Goal: Information Seeking & Learning: Learn about a topic

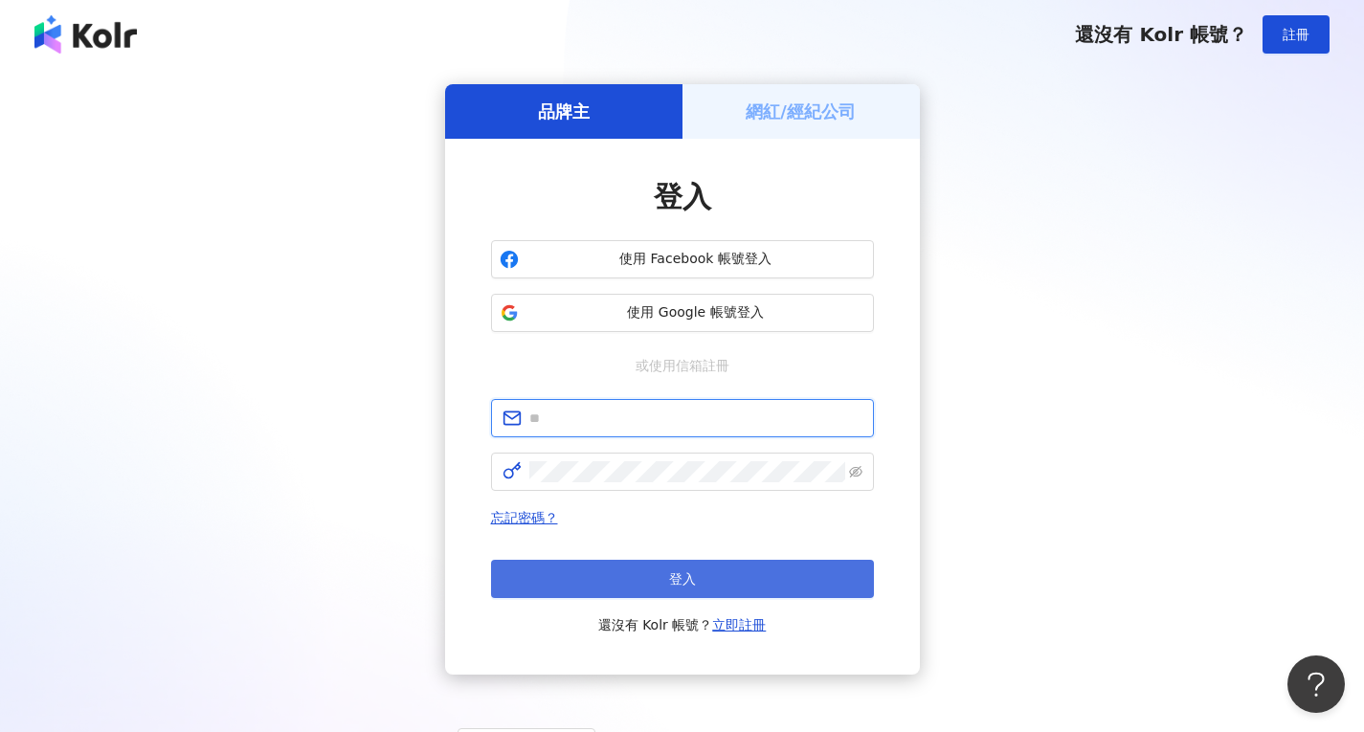
type input "**********"
click at [719, 575] on button "登入" at bounding box center [682, 579] width 383 height 38
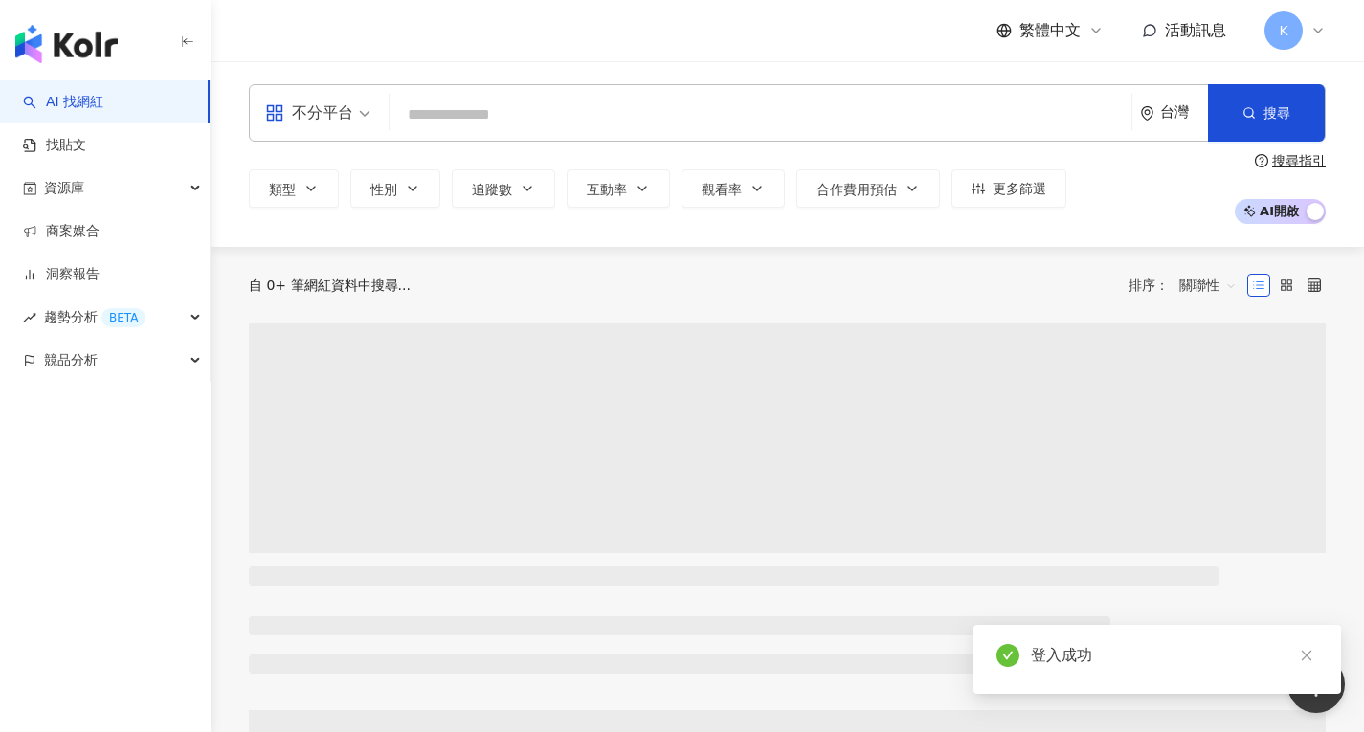
click at [520, 104] on input "search" at bounding box center [760, 115] width 727 height 36
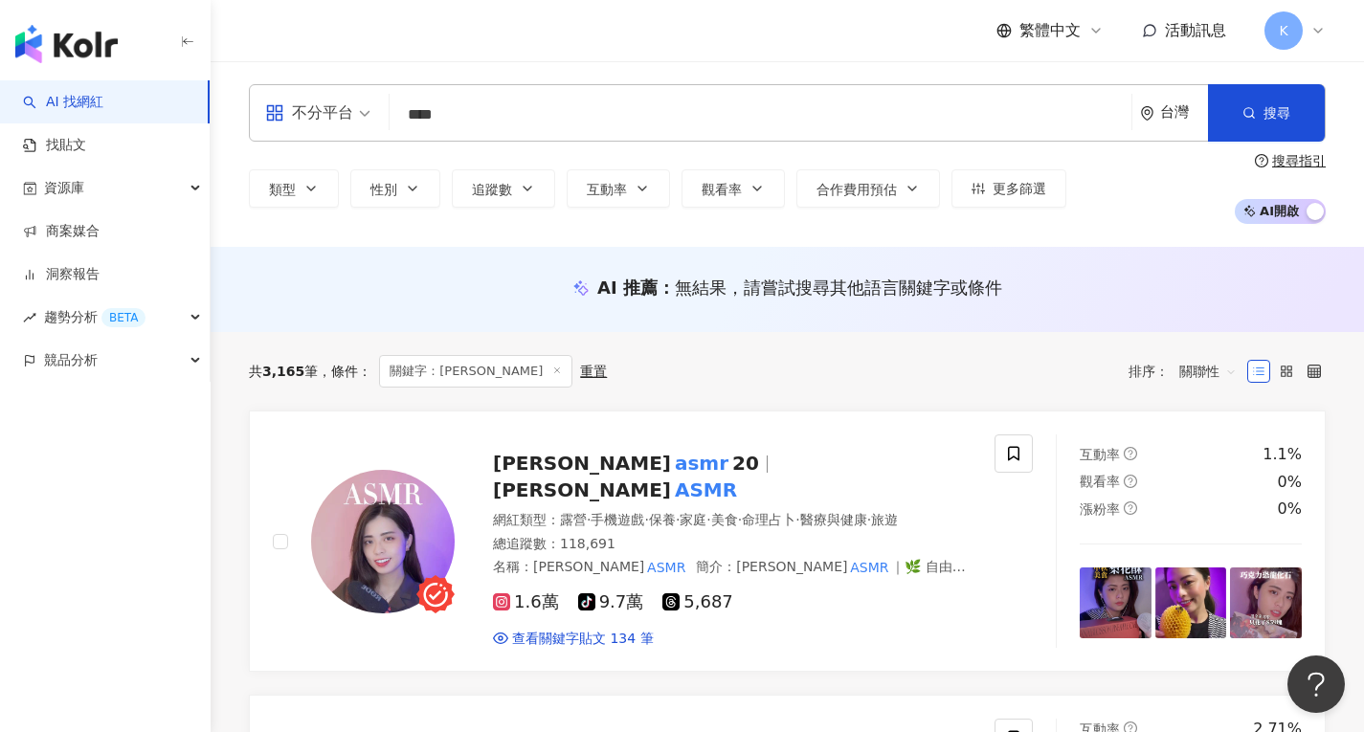
click at [376, 132] on div "不分平台 asmr **** 台灣 搜尋 loading 搜尋名稱、敘述、貼文含有關鍵字 “ asmr ” 的網紅" at bounding box center [787, 112] width 1077 height 57
click at [995, 364] on div "共 3,165 筆 條件 ： 關鍵字：asmr 重置 排序： 關聯性" at bounding box center [787, 371] width 1077 height 33
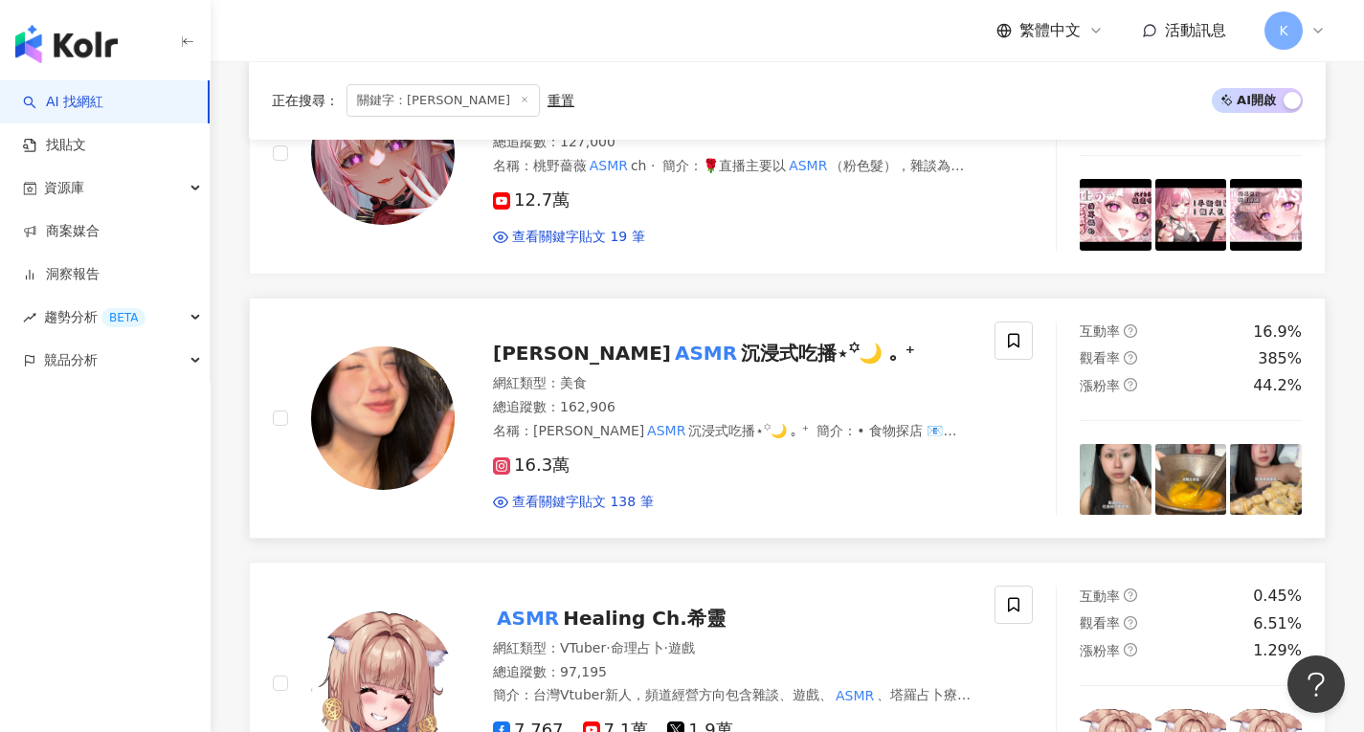
scroll to position [1193, 0]
drag, startPoint x: 616, startPoint y: 343, endPoint x: 577, endPoint y: 348, distance: 38.7
click at [671, 348] on mark "ASMR" at bounding box center [706, 353] width 70 height 31
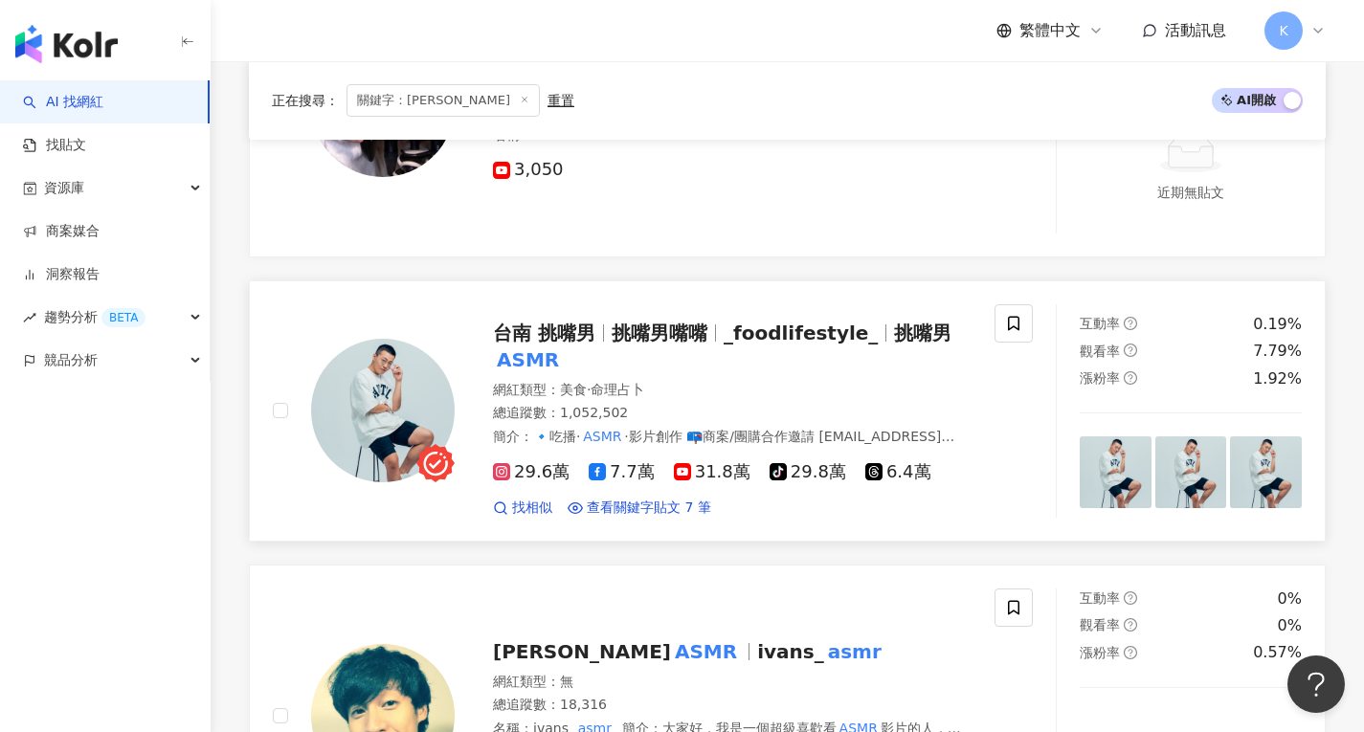
scroll to position [2721, 0]
click at [652, 327] on span "挑嘴男嘴嘴" at bounding box center [660, 332] width 96 height 23
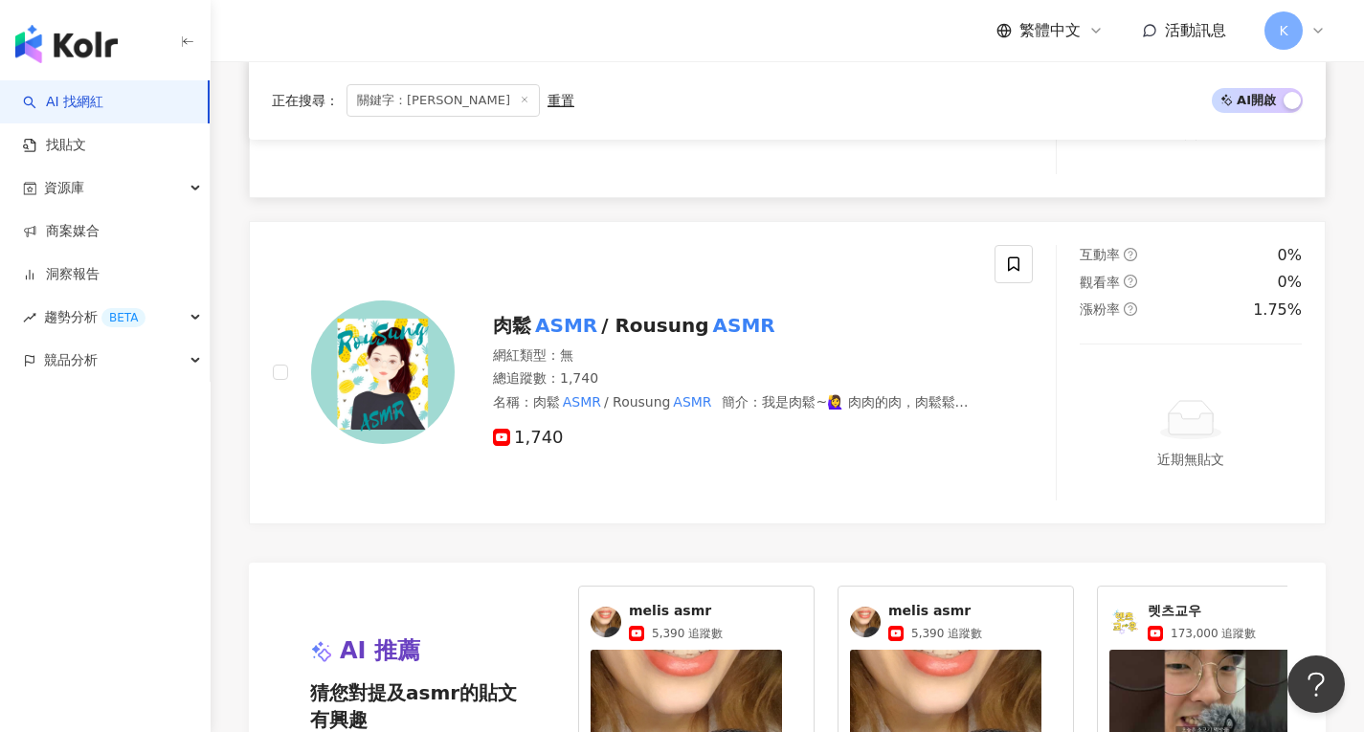
scroll to position [3390, 0]
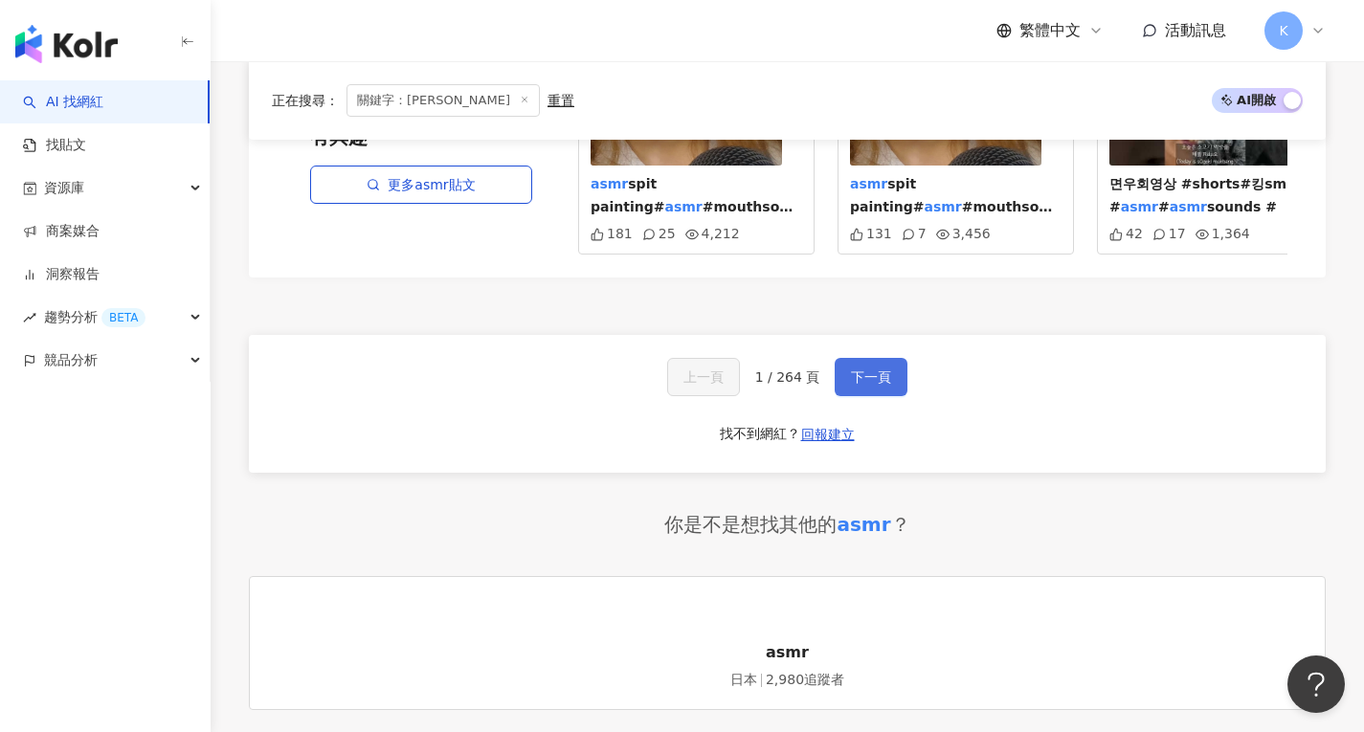
click at [882, 389] on button "下一頁" at bounding box center [871, 377] width 73 height 38
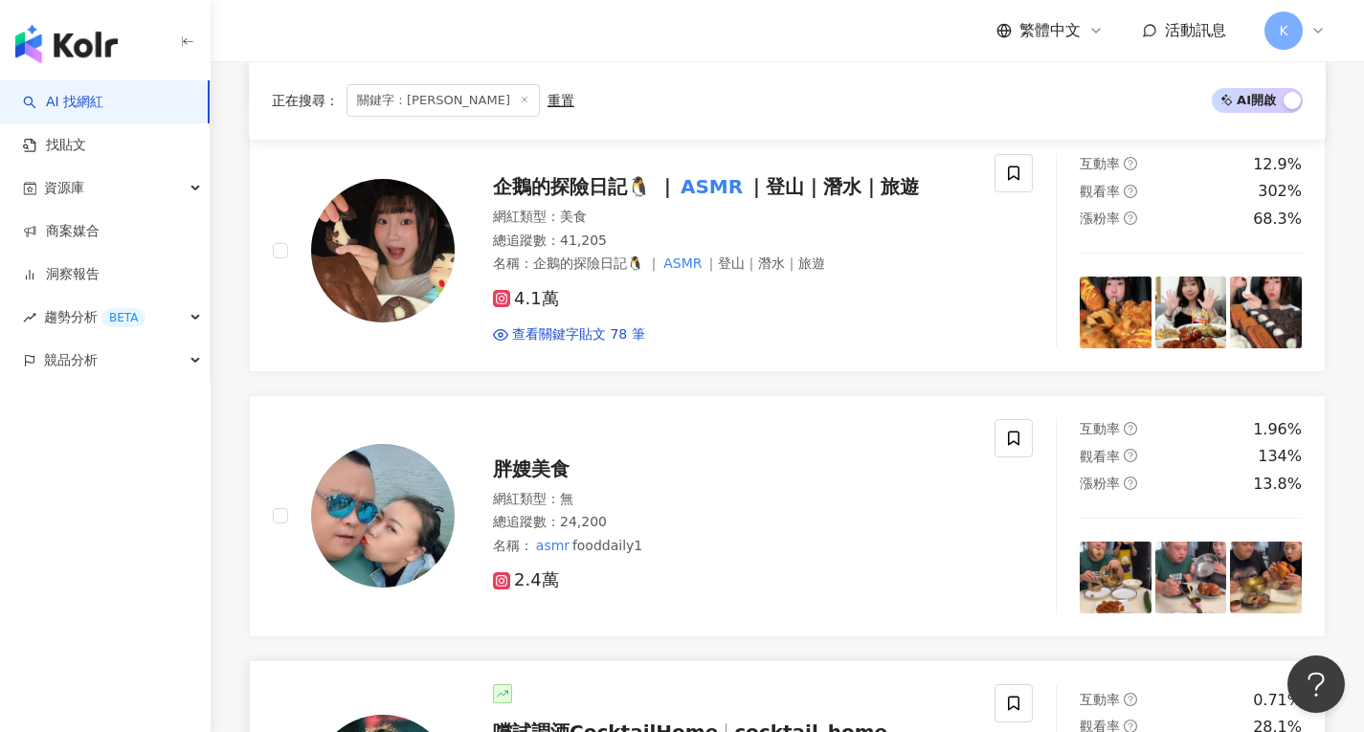
scroll to position [2481, 0]
click at [1356, 346] on div "正在搜尋 ： 關鍵字：asmr 重置 AI 開啟 AI 關閉 肉鬆 ASMR / Rousung ASMR 網紅類型 ： 無 總追蹤數 ： 1,740 名稱 …" at bounding box center [788, 55] width 1154 height 4409
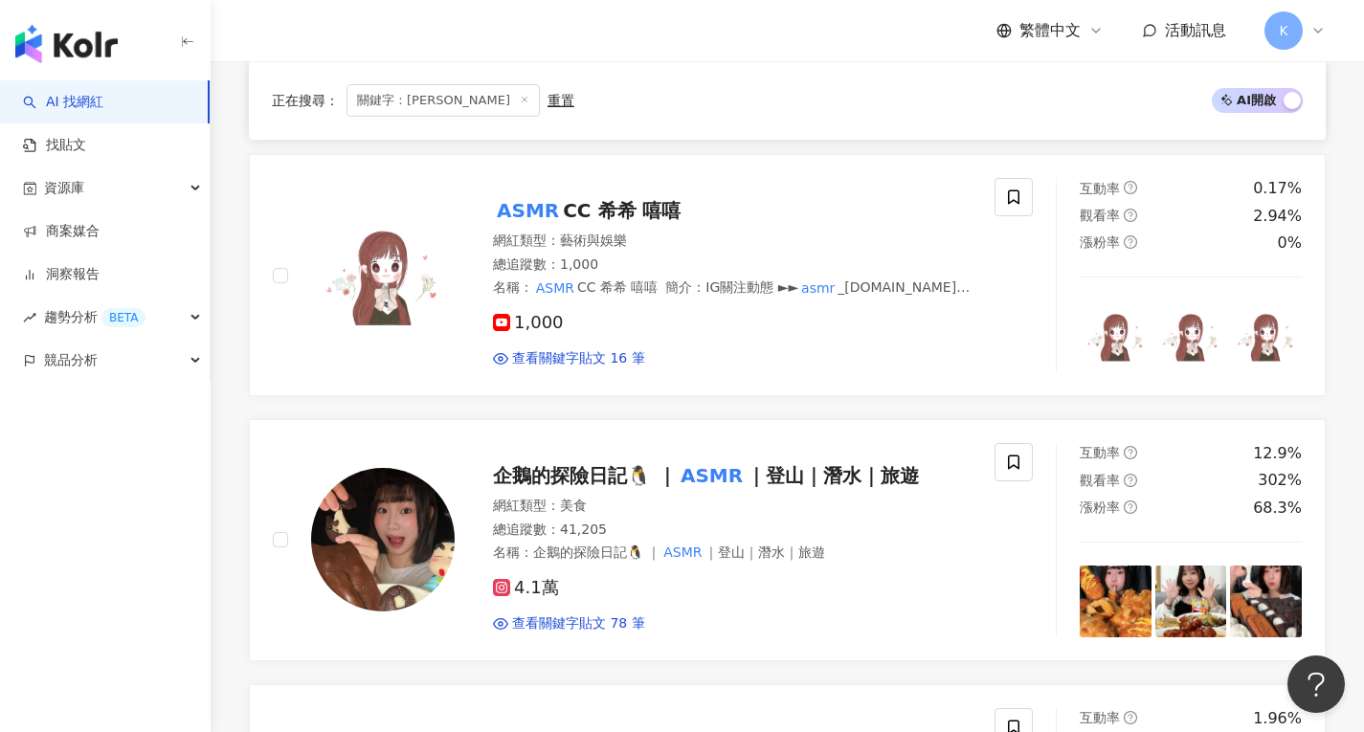
scroll to position [2193, 0]
click at [747, 464] on span "｜登山｜潛水｜旅遊" at bounding box center [833, 475] width 172 height 23
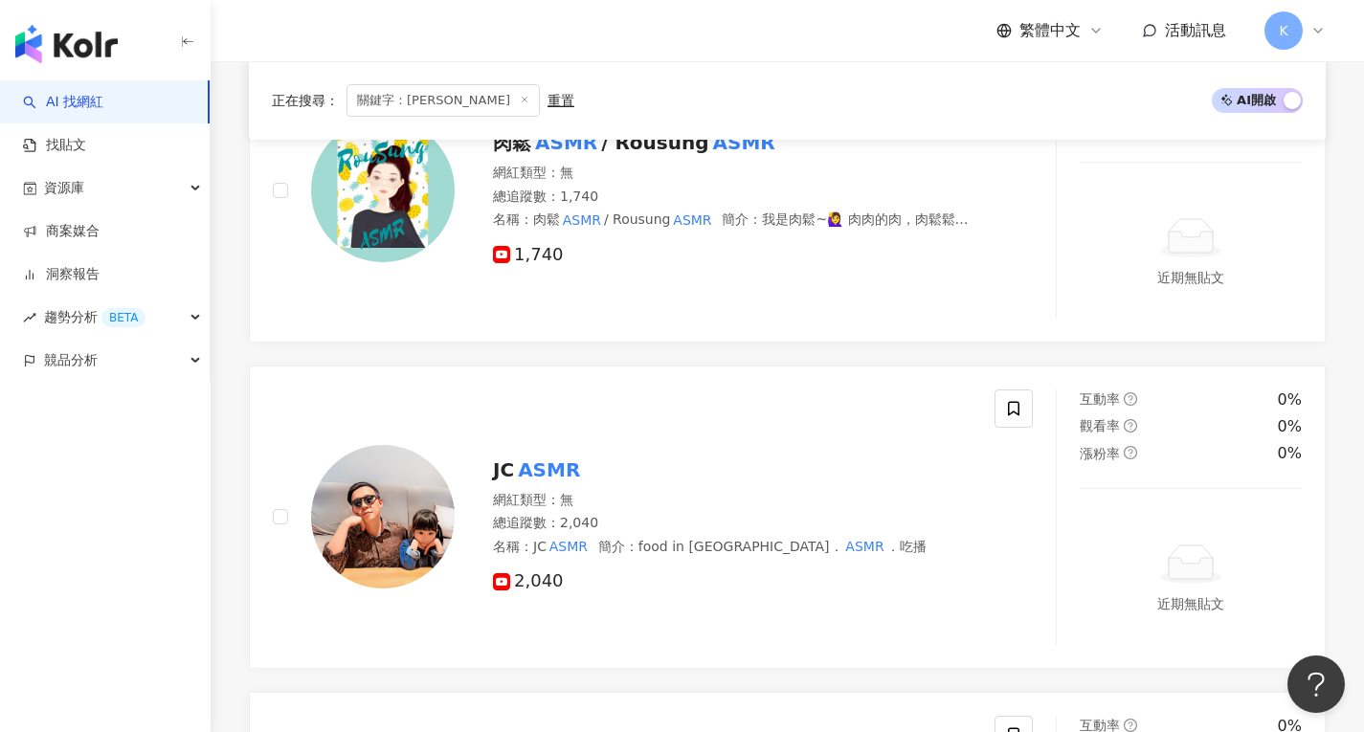
scroll to position [0, 0]
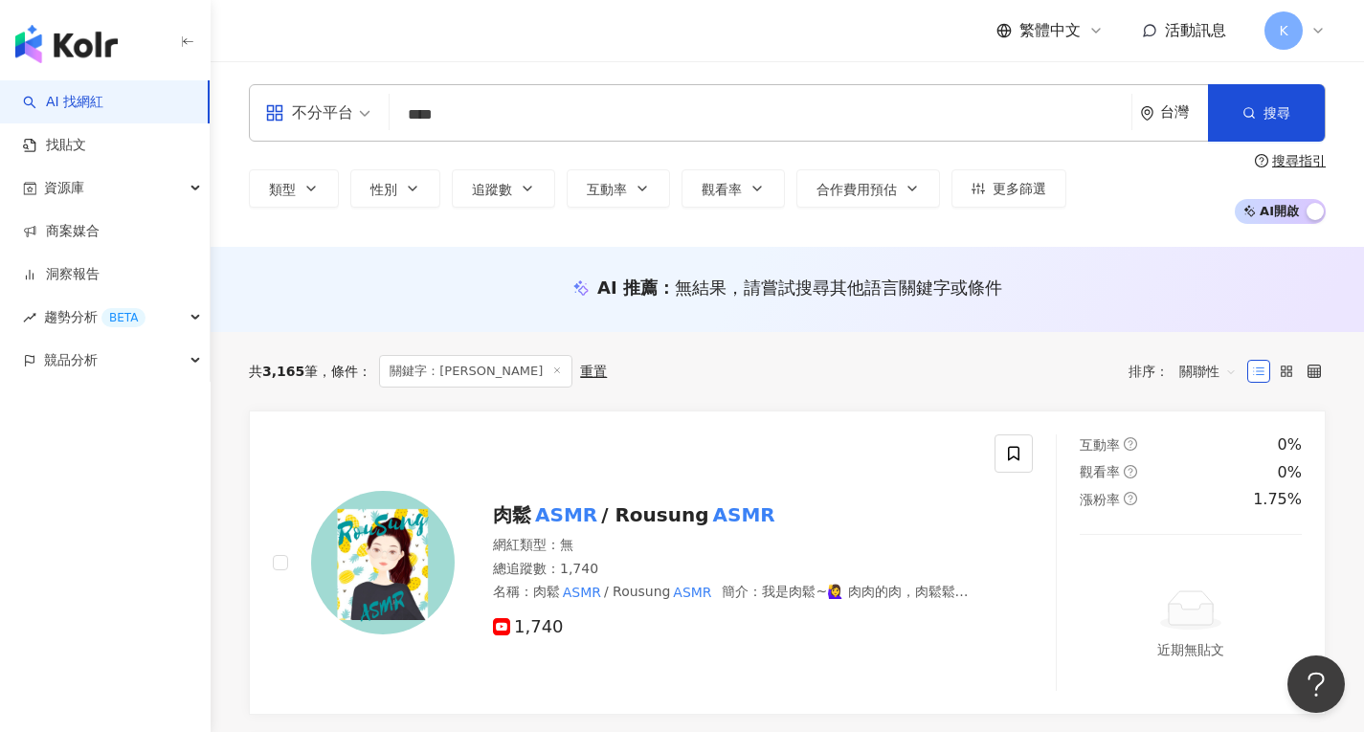
click at [564, 112] on input "****" at bounding box center [760, 115] width 727 height 36
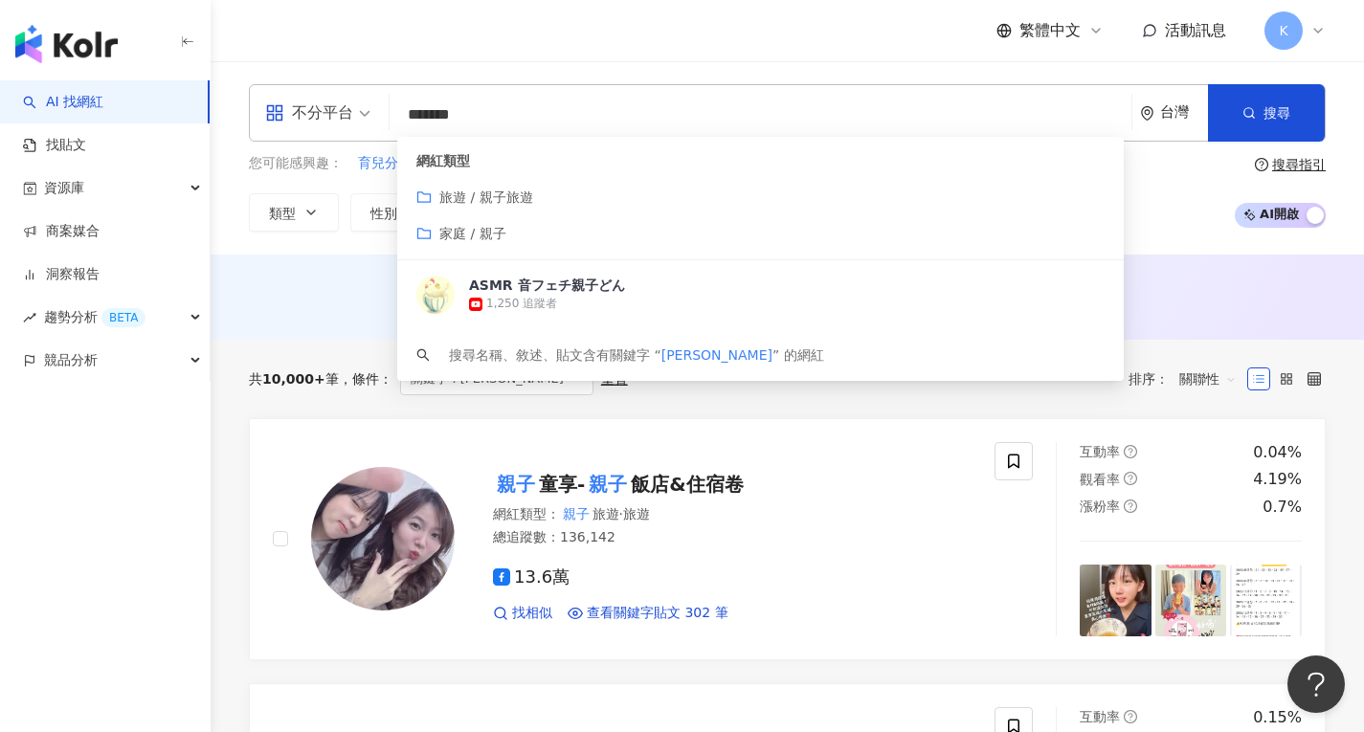
drag, startPoint x: 449, startPoint y: 117, endPoint x: 603, endPoint y: 127, distance: 154.5
click at [603, 127] on input "*******" at bounding box center [760, 115] width 727 height 36
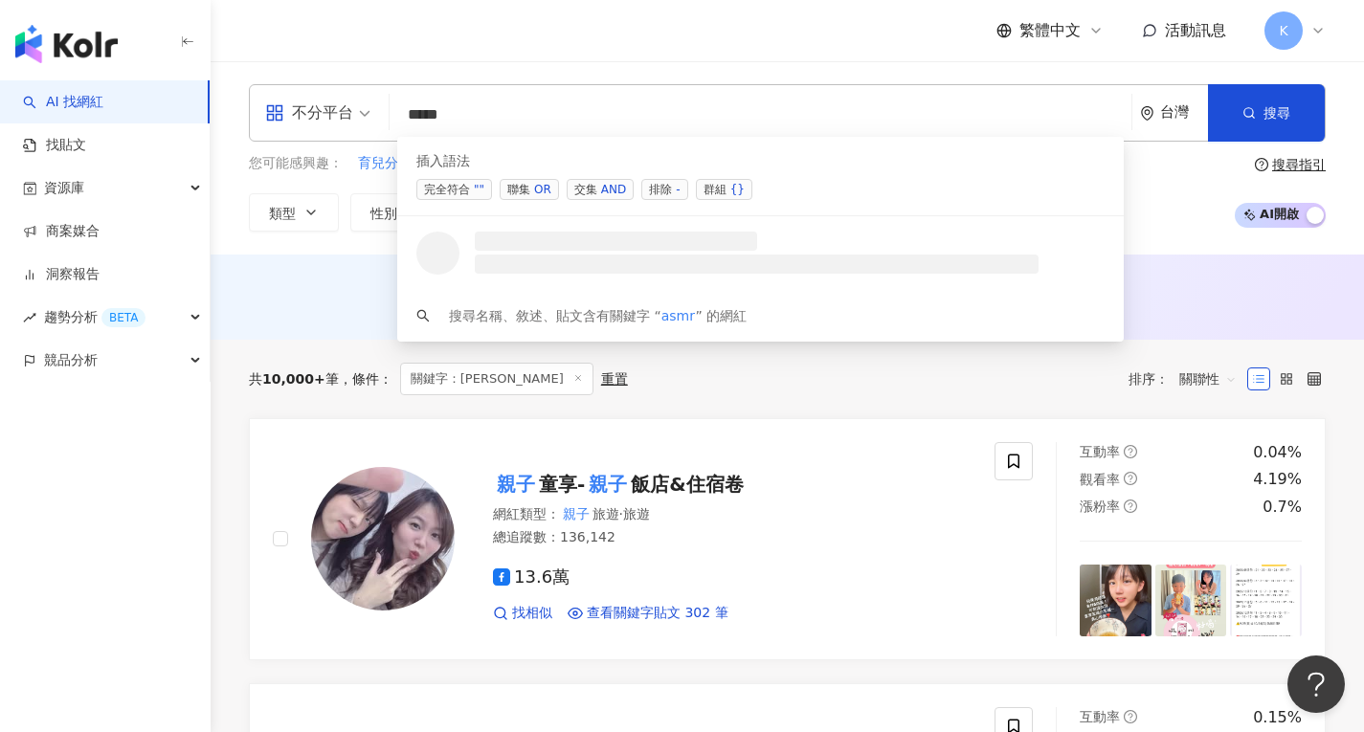
type input "****"
click at [222, 280] on div "AI 推薦 ： 無結果，請嘗試搜尋其他語言關鍵字或條件" at bounding box center [788, 297] width 1154 height 85
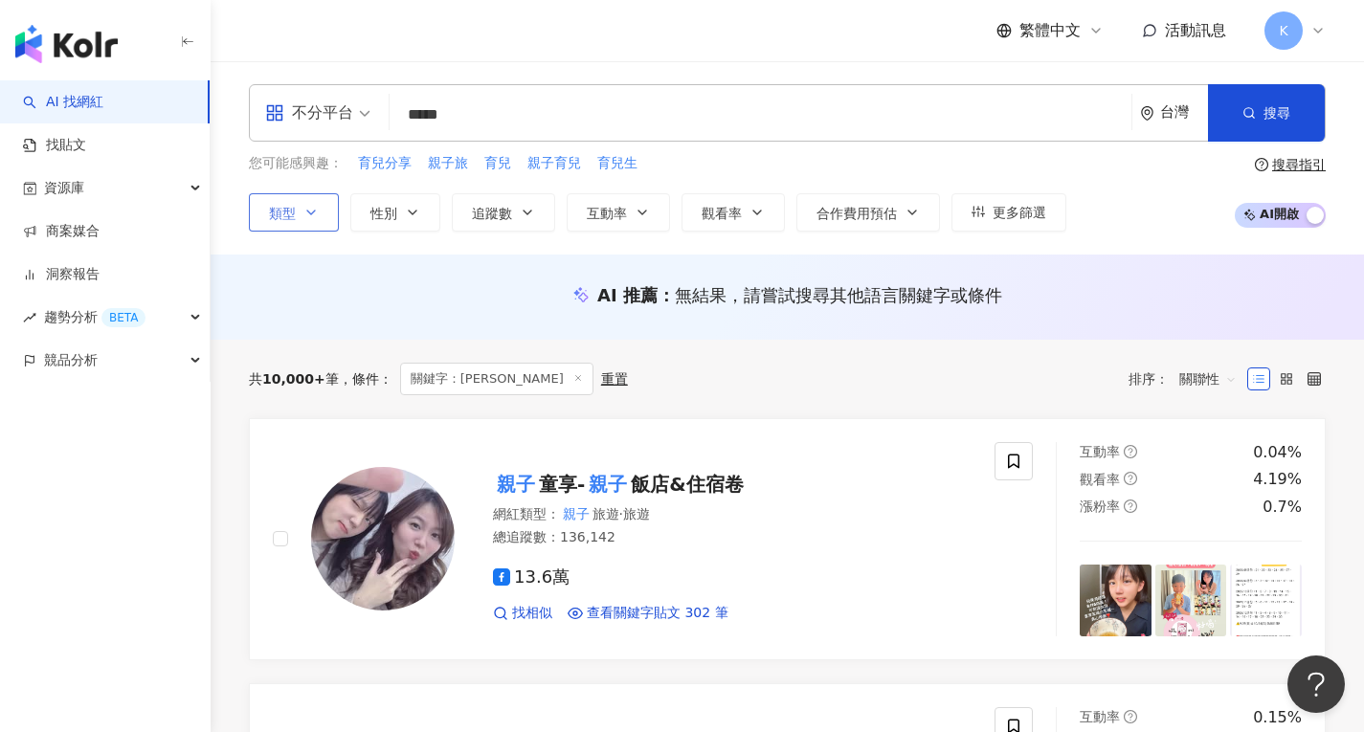
click at [319, 215] on button "類型" at bounding box center [294, 212] width 90 height 38
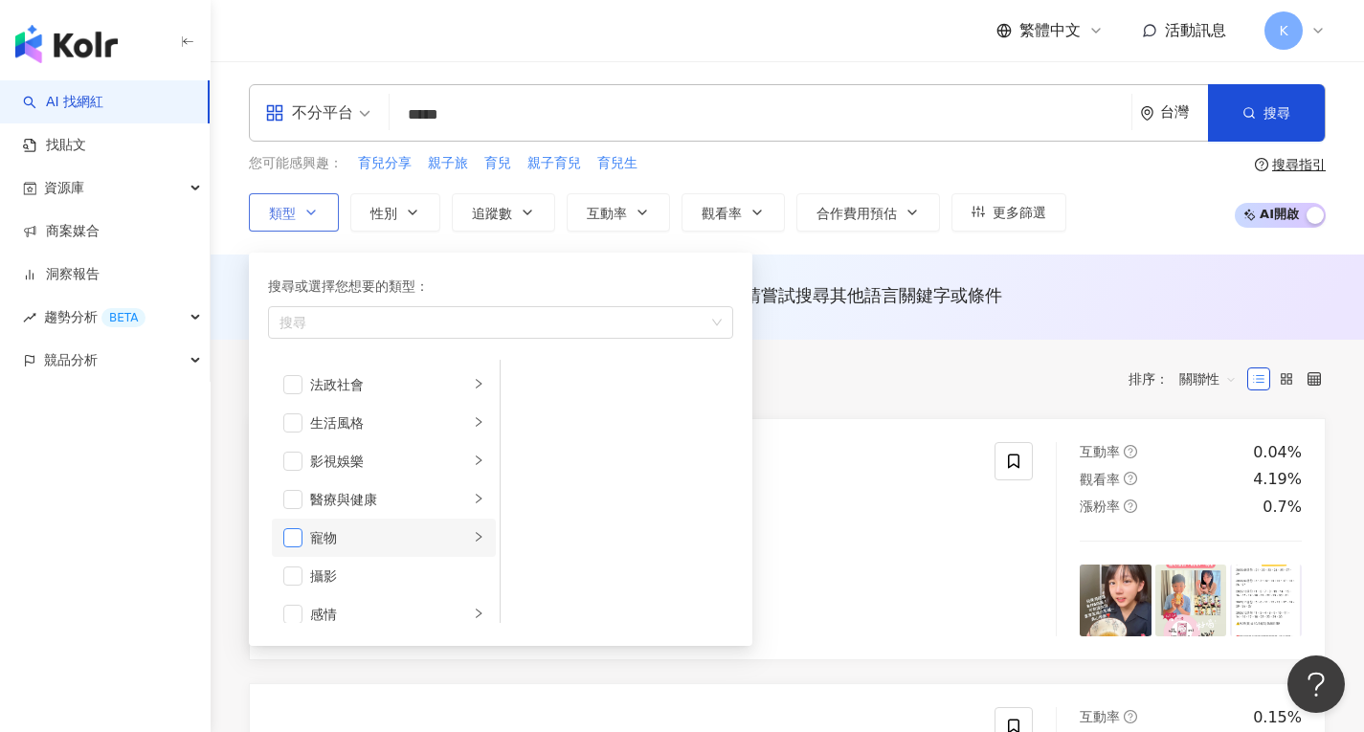
scroll to position [380, 0]
click at [286, 539] on span "button" at bounding box center [292, 538] width 19 height 19
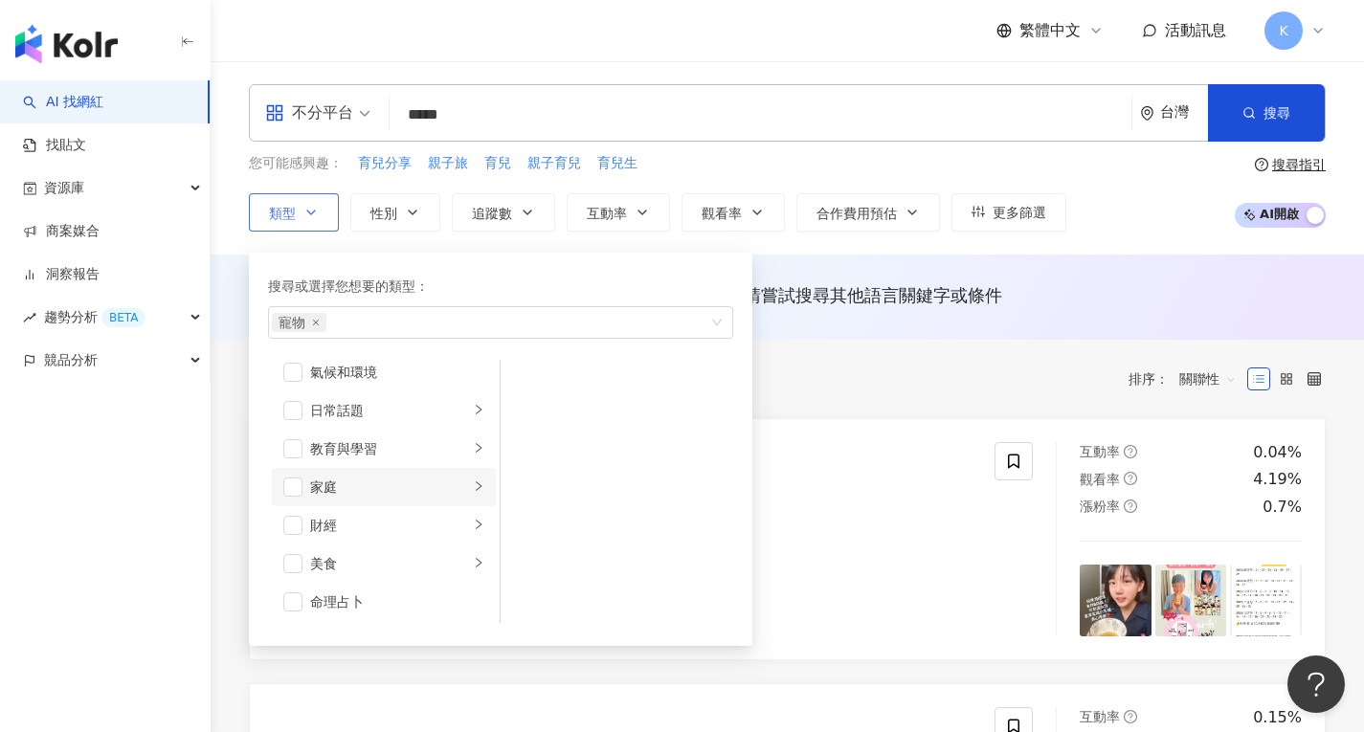
click at [401, 487] on div "家庭" at bounding box center [389, 487] width 159 height 21
click at [292, 485] on span "button" at bounding box center [292, 479] width 19 height 19
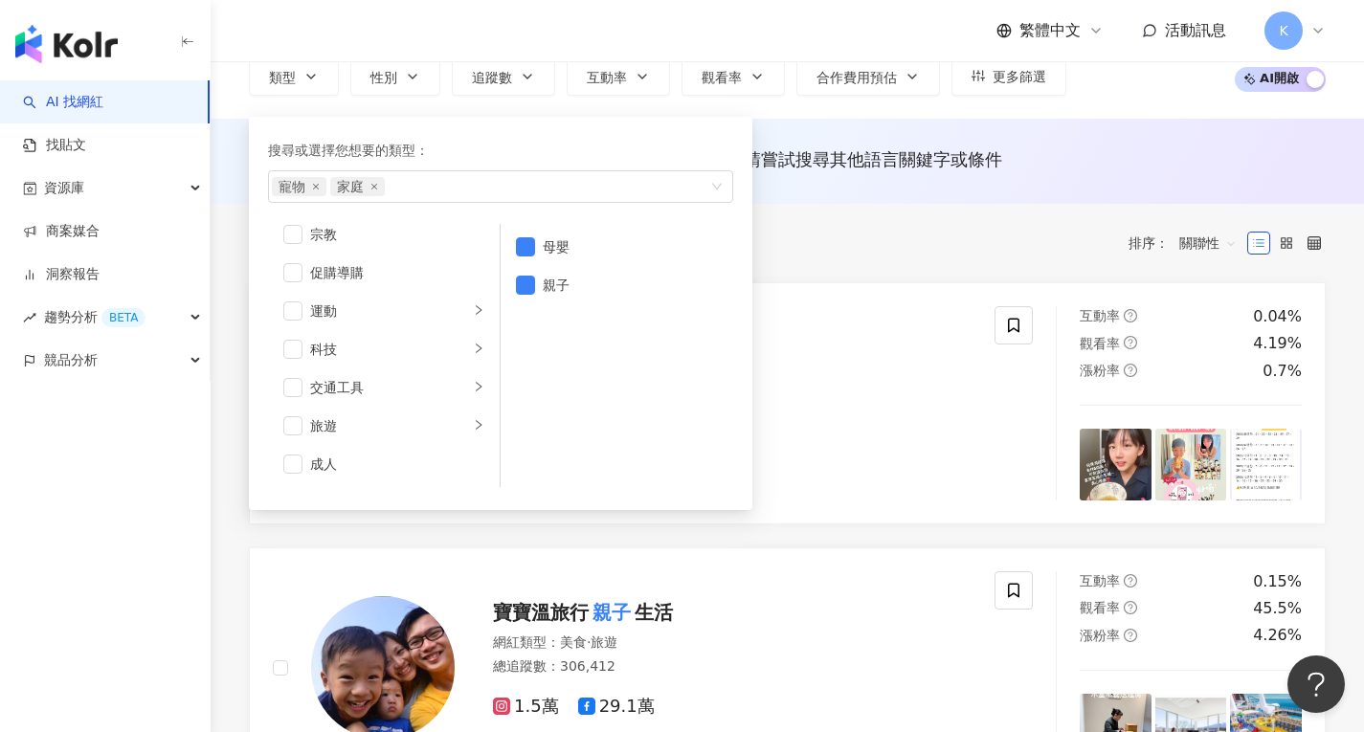
scroll to position [136, 0]
click at [809, 238] on div "共 10,000+ 筆 條件 ： 關鍵字：asmr 親子 重置 排序： 關聯性" at bounding box center [787, 243] width 1077 height 33
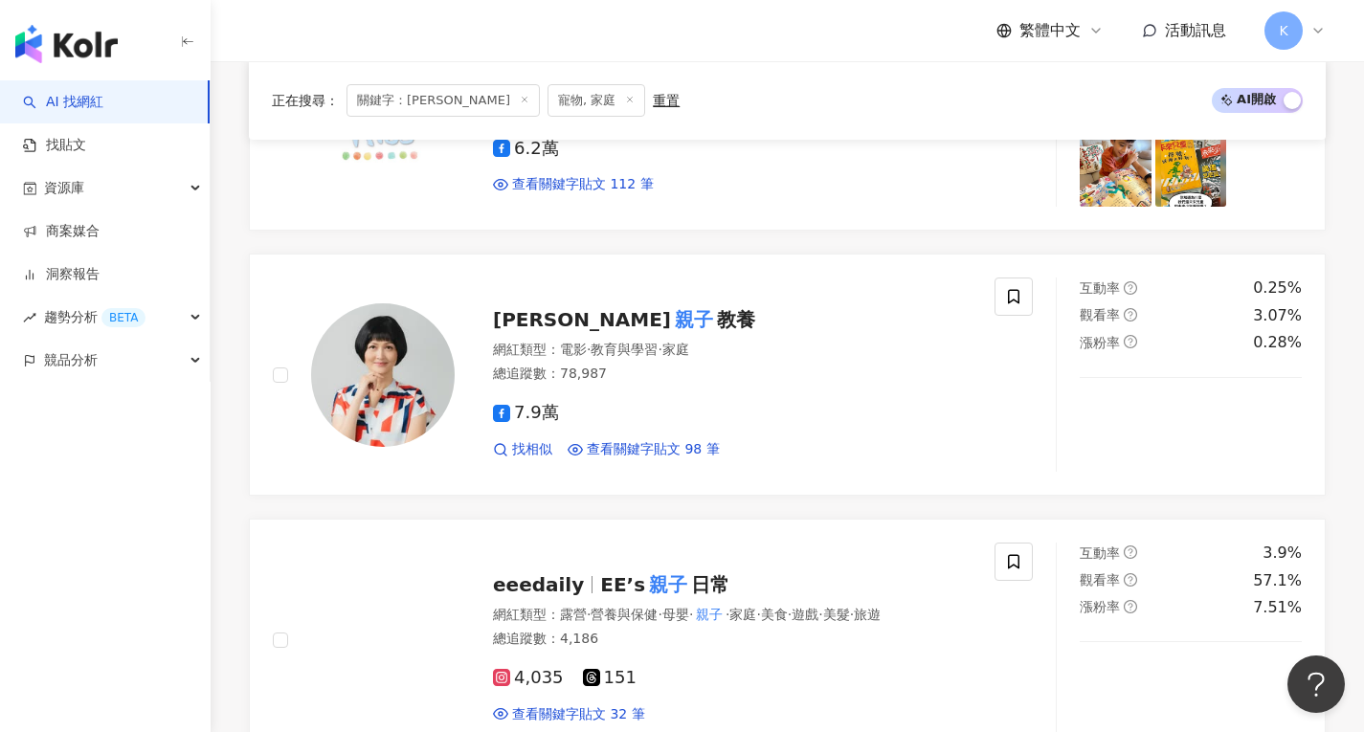
scroll to position [2020, 0]
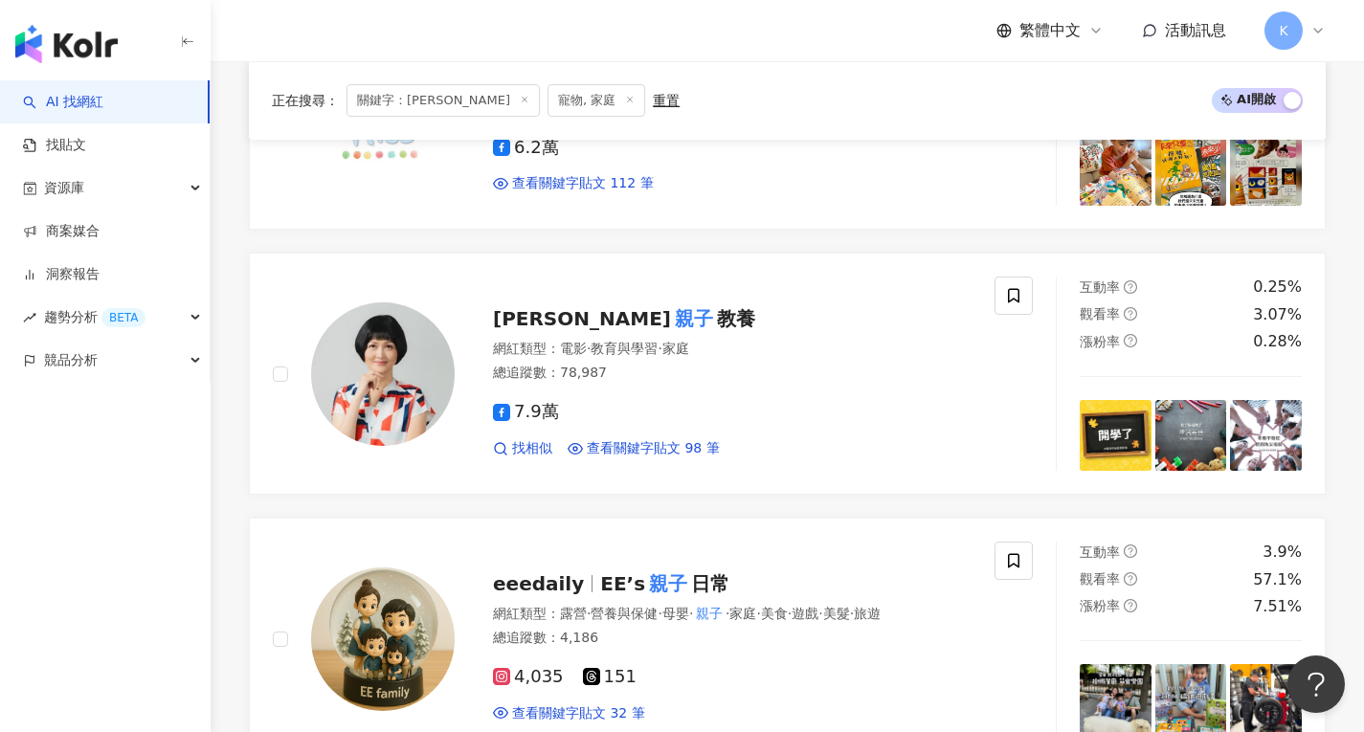
click at [222, 458] on div "正在搜尋 ： 關鍵字：asmr 親子 寵物, 家庭 重置 AI 開啟 AI 關閉 Kv 親子 生活 KVselect 網紅類型 ： 家庭 · 美食 · 生活風…" at bounding box center [788, 268] width 1154 height 3897
click at [1355, 482] on div "正在搜尋 ： 關鍵字：asmr 親子 寵物, 家庭 重置 AI 開啟 AI 關閉 Kv 親子 生活 KVselect 網紅類型 ： 家庭 · 美食 · 生活風…" at bounding box center [788, 268] width 1154 height 3897
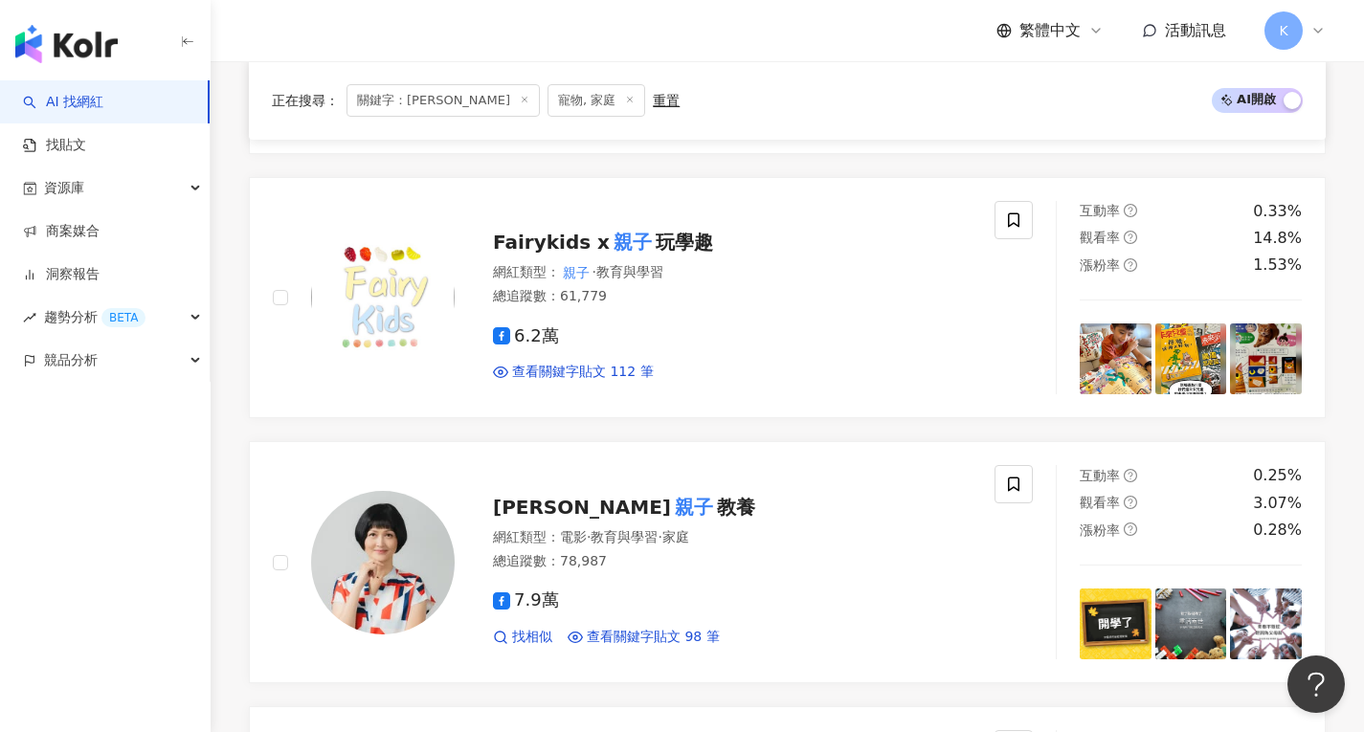
scroll to position [1829, 0]
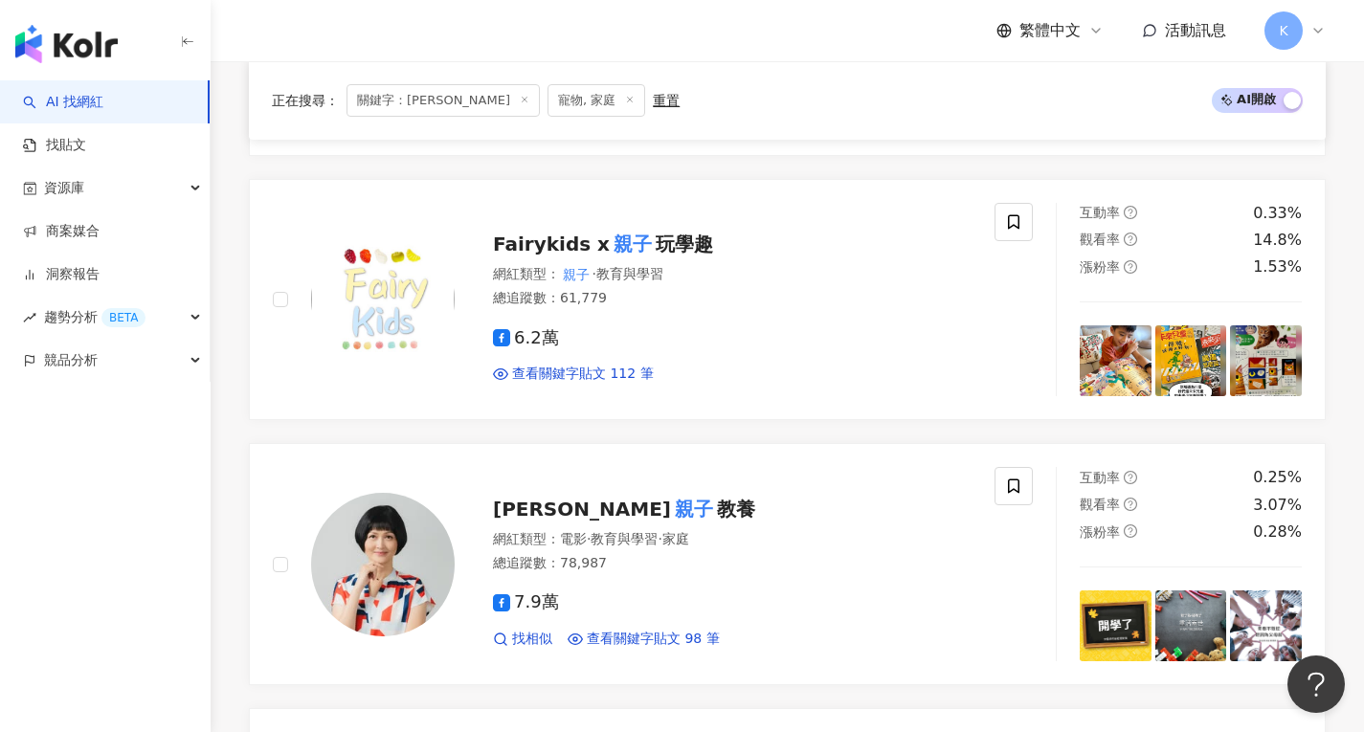
click at [1338, 410] on div "正在搜尋 ： 關鍵字：asmr 親子 寵物, 家庭 重置 AI 開啟 AI 關閉 Kv 親子 生活 KVselect 網紅類型 ： 家庭 · 美食 · 生活風…" at bounding box center [788, 458] width 1154 height 3897
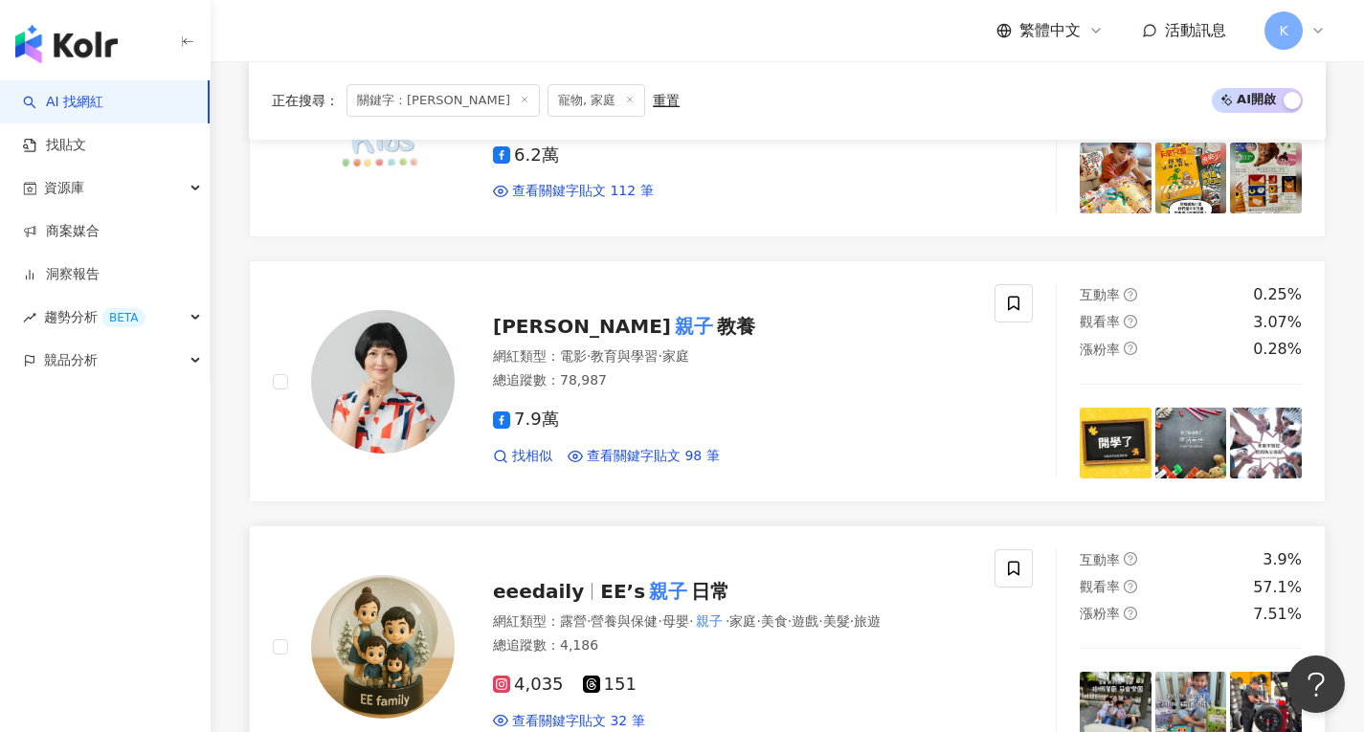
scroll to position [2013, 0]
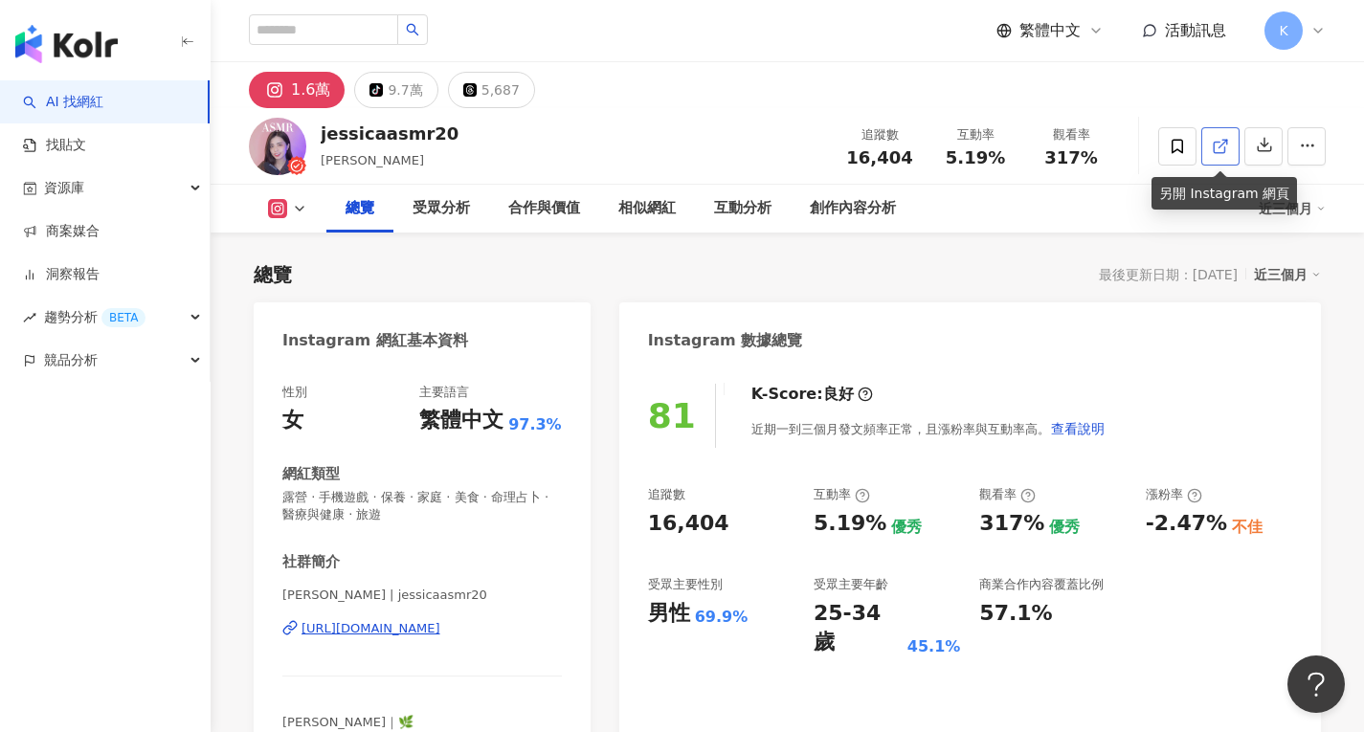
click at [1226, 147] on icon at bounding box center [1220, 146] width 17 height 17
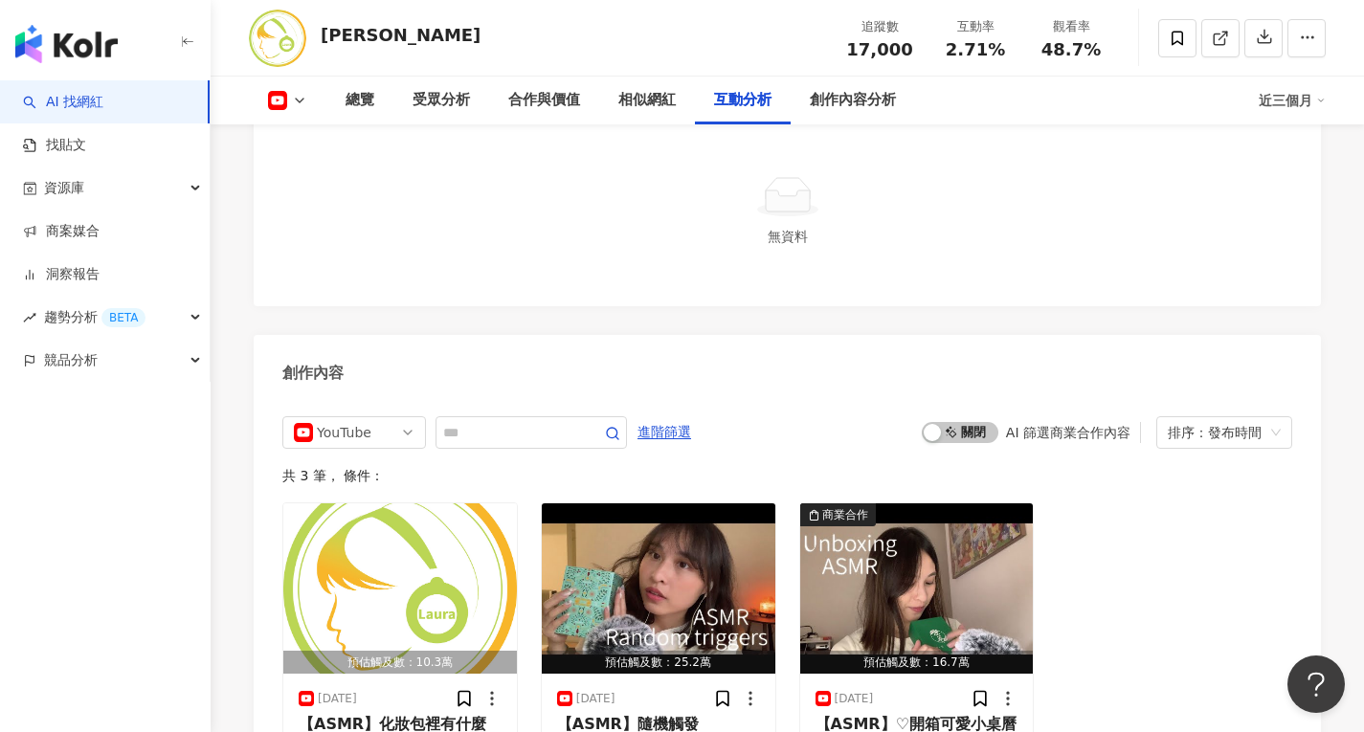
scroll to position [5063, 0]
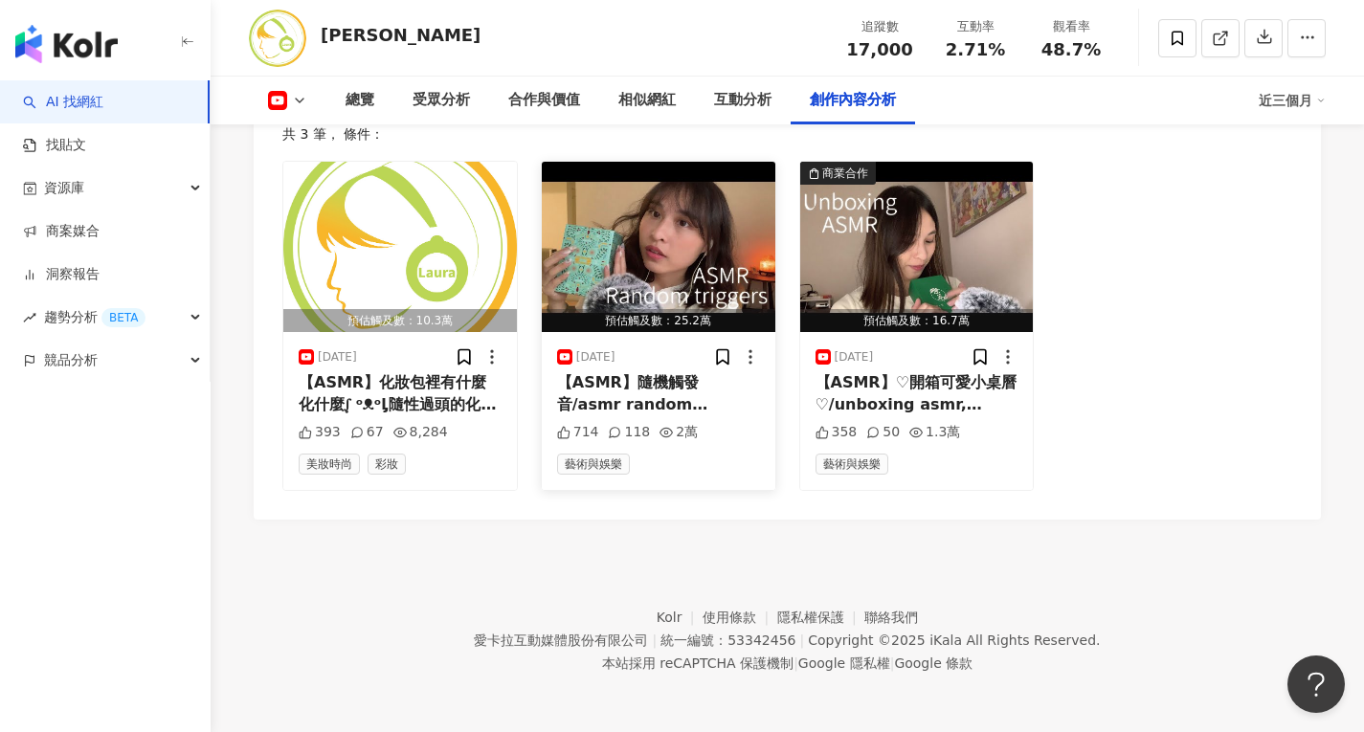
click at [643, 226] on img "button" at bounding box center [659, 247] width 234 height 170
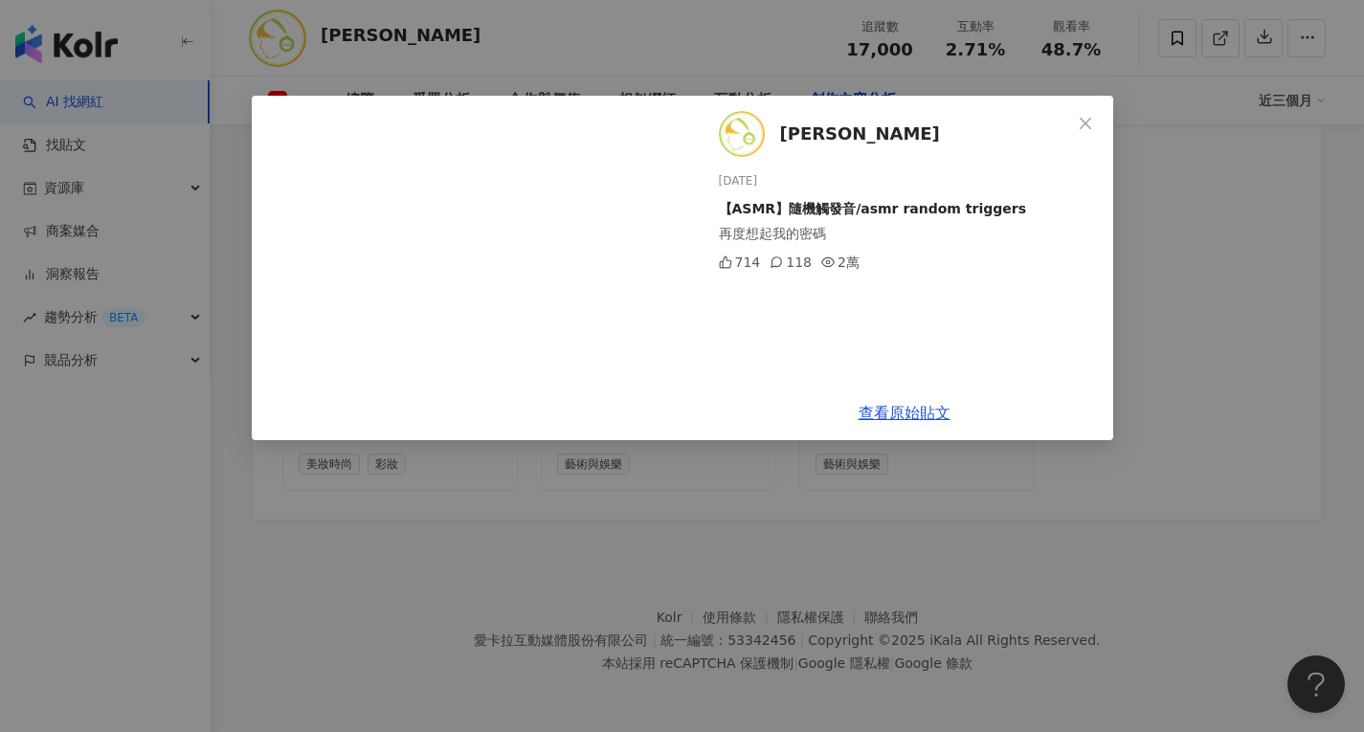
click at [1188, 280] on div "ASMR Laura 2025/6/1 【ASMR】隨機觸發音/asmr random triggers 再度想起我的密碼 714 118 2萬 查看原始貼文" at bounding box center [682, 366] width 1364 height 732
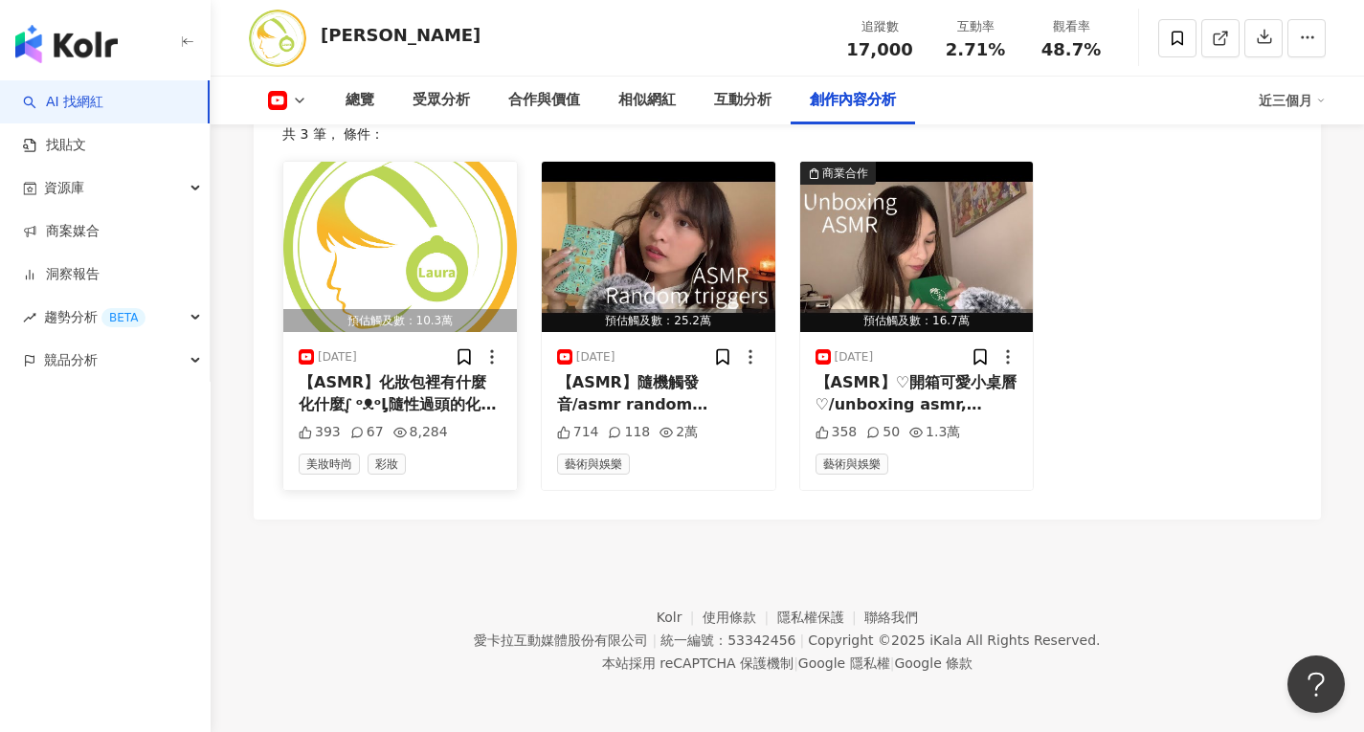
click at [369, 240] on img "button" at bounding box center [400, 247] width 234 height 170
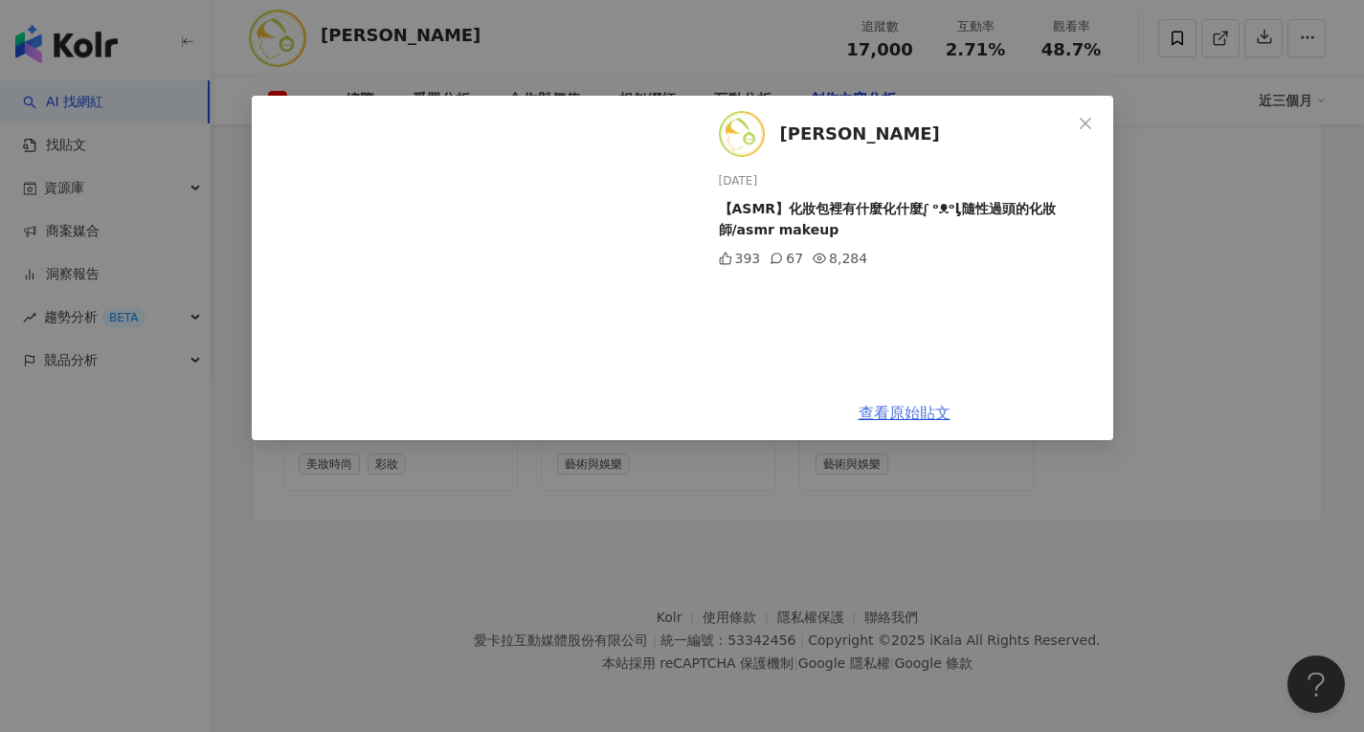
click at [927, 417] on link "查看原始貼文" at bounding box center [905, 413] width 92 height 18
click at [1088, 123] on icon "close" at bounding box center [1085, 123] width 15 height 15
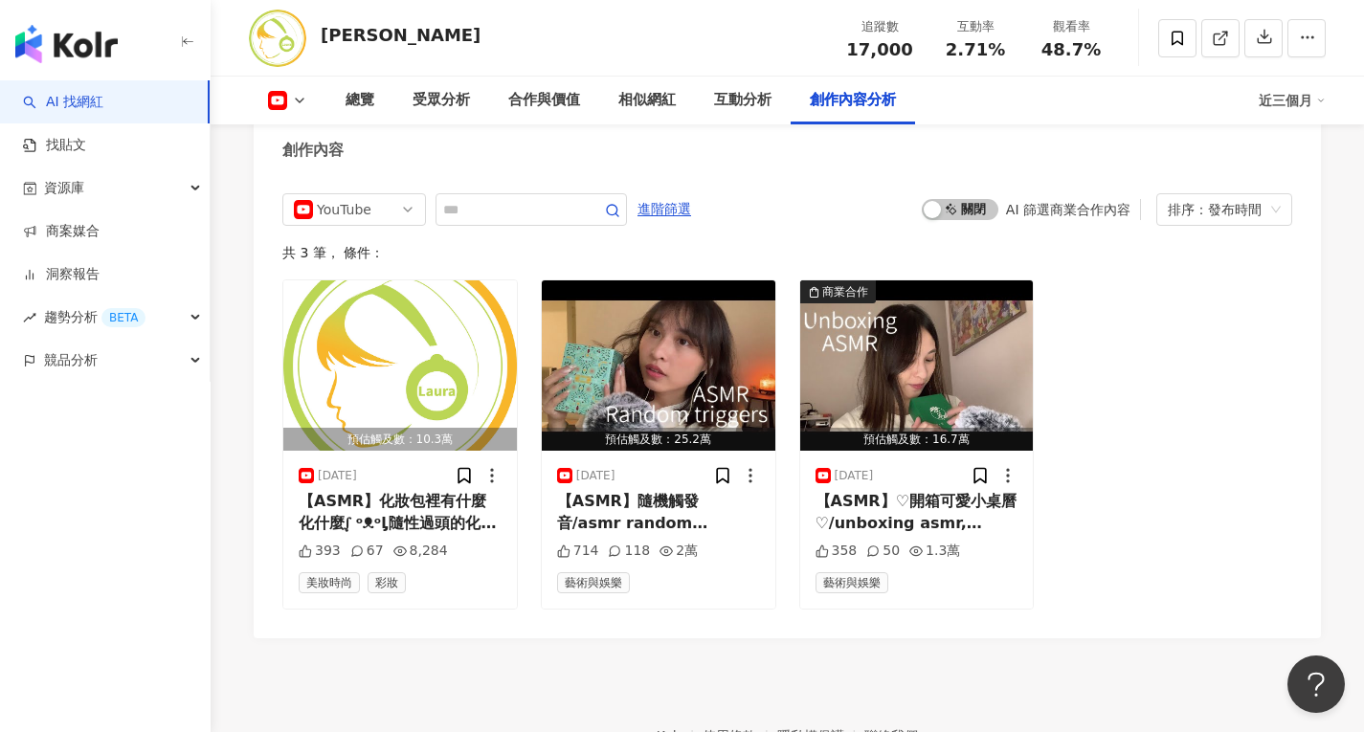
scroll to position [4917, 0]
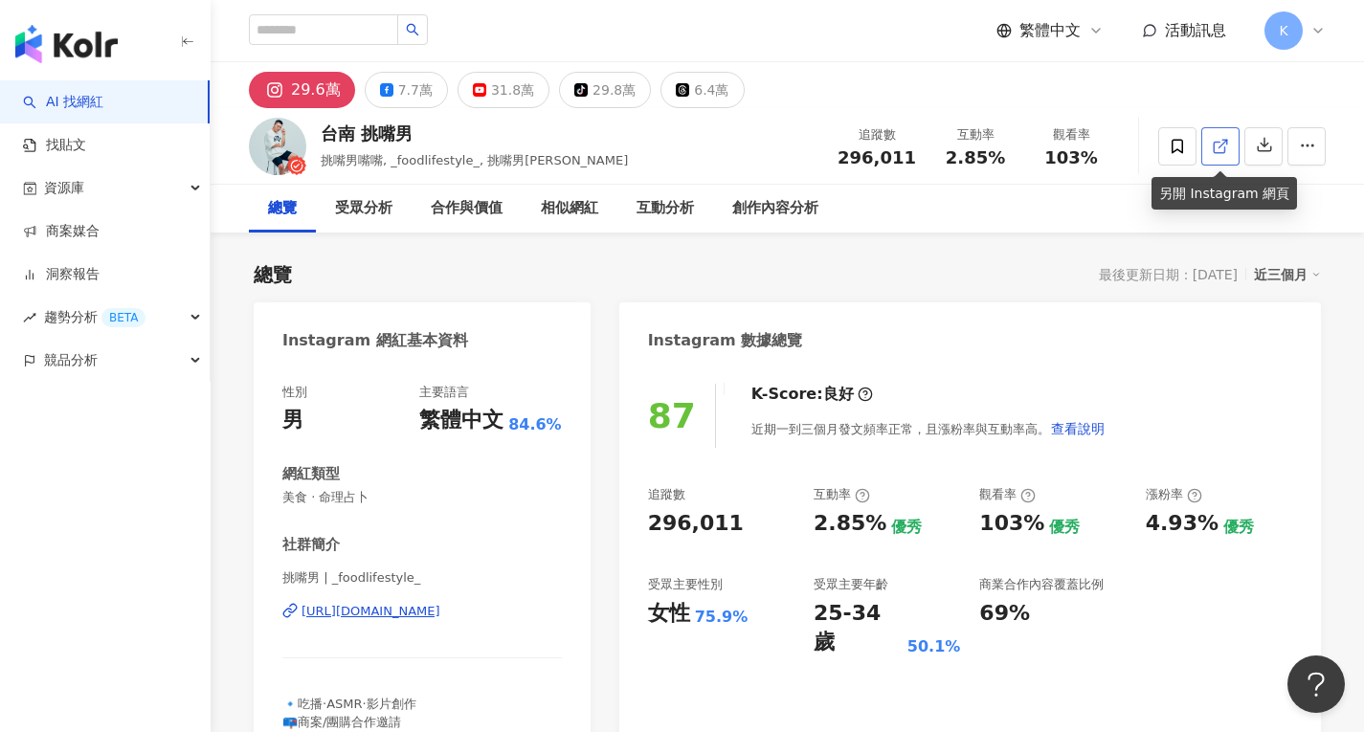
click at [1225, 143] on icon at bounding box center [1220, 146] width 17 height 17
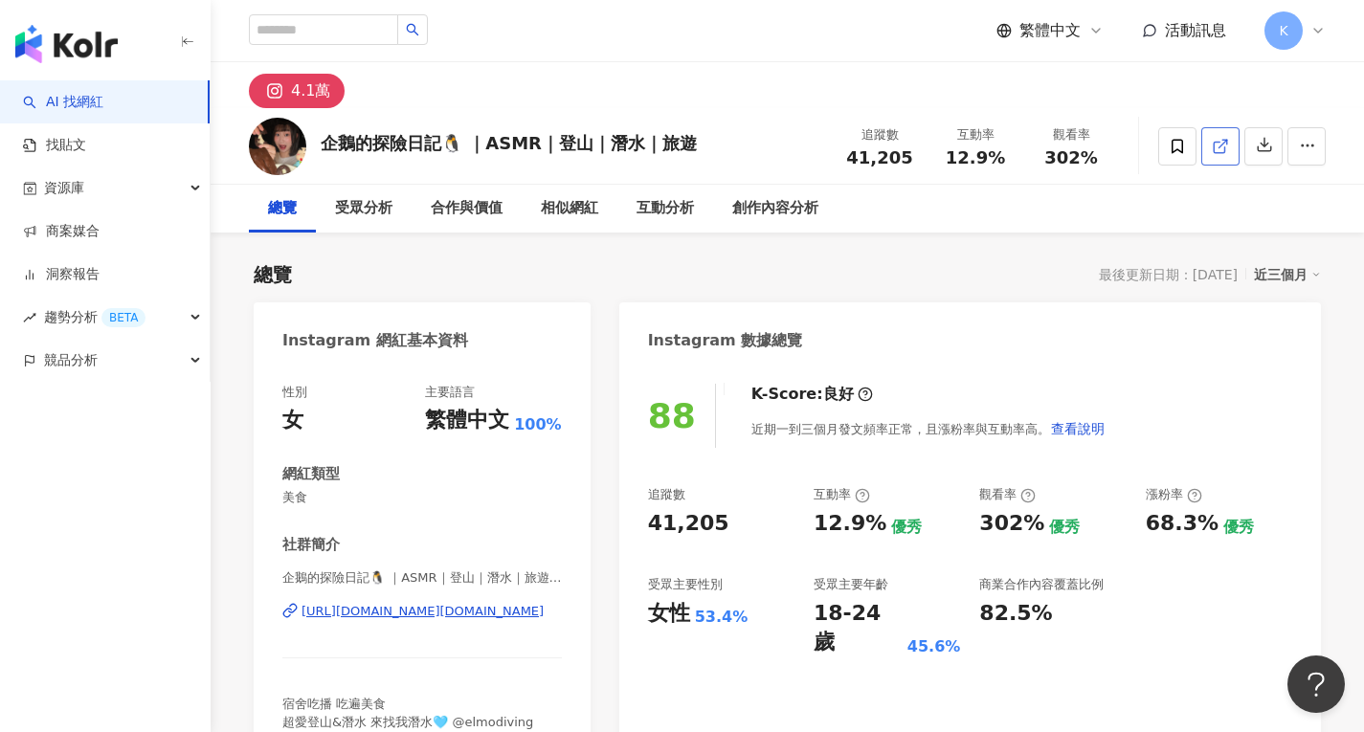
click at [1224, 147] on icon at bounding box center [1219, 147] width 11 height 11
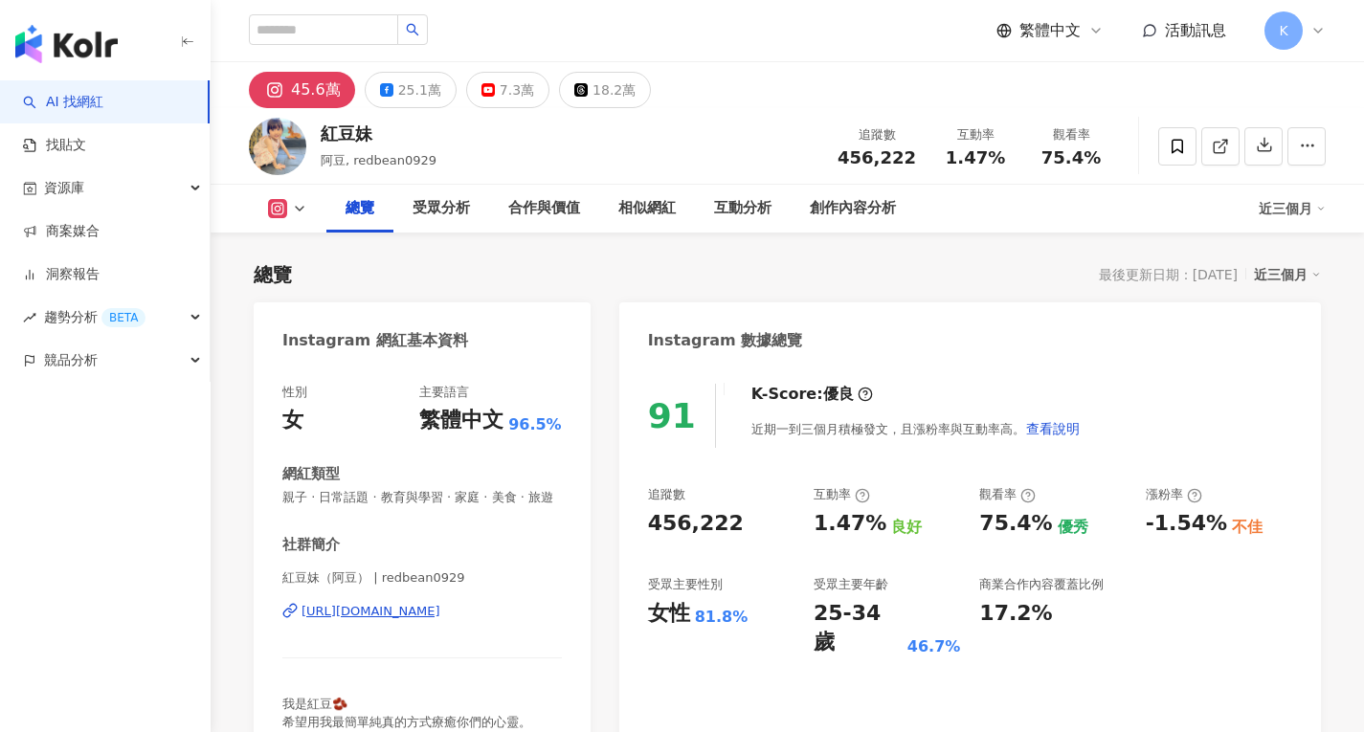
scroll to position [118, 0]
